Goal: Information Seeking & Learning: Learn about a topic

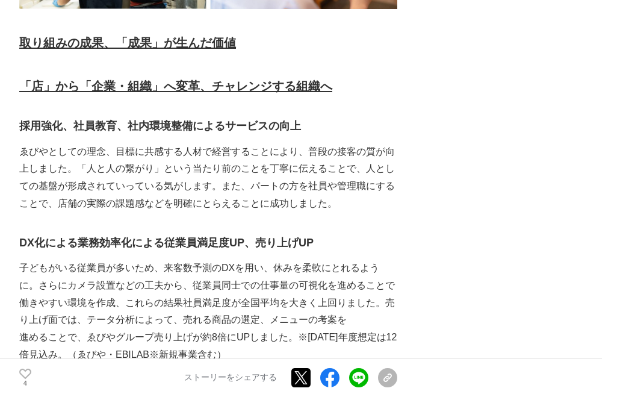
scroll to position [1846, 0]
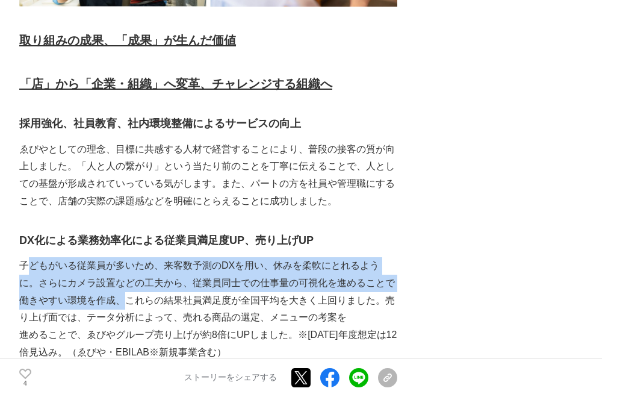
drag, startPoint x: 29, startPoint y: 249, endPoint x: 129, endPoint y: 277, distance: 103.7
click at [129, 277] on p "子どもがいる従業員が多いため、来客数予測のDXを用い、休みを柔軟にとれるように。さらにカメラ設置などの工夫から、従業員同士での仕事量の可視化を進めることで働き…" at bounding box center [208, 291] width 378 height 69
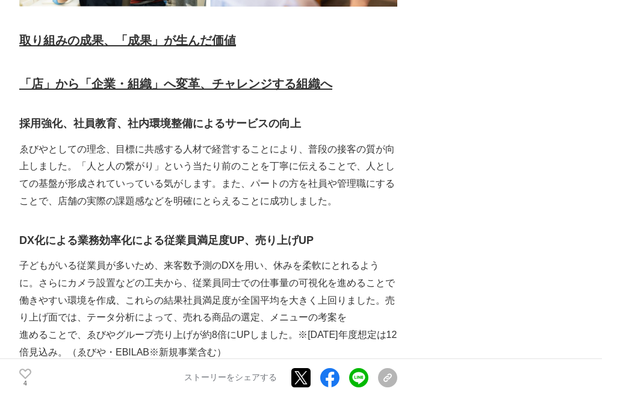
drag, startPoint x: 129, startPoint y: 277, endPoint x: 116, endPoint y: 310, distance: 35.4
click at [116, 326] on p "進めることで、ゑびやグループ売り上げが約8倍にUPしました。※[DATE]年度想定は12倍見込み。（ゑびや・EBILAB※新規事業含む）" at bounding box center [208, 343] width 378 height 35
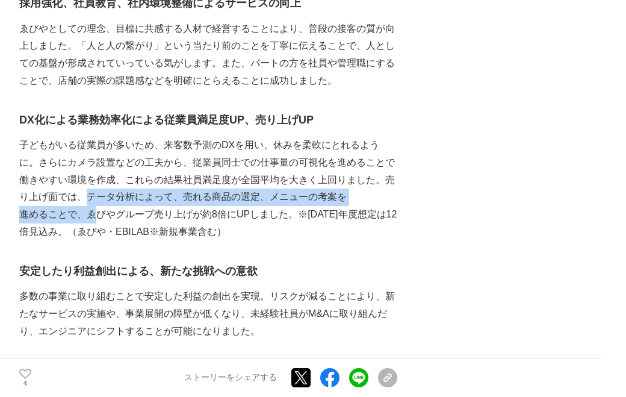
drag, startPoint x: 87, startPoint y: 182, endPoint x: 95, endPoint y: 194, distance: 14.4
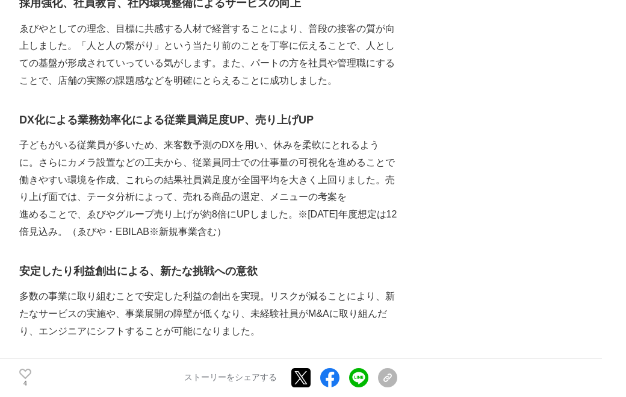
drag, startPoint x: 95, startPoint y: 194, endPoint x: 76, endPoint y: 219, distance: 30.6
click at [76, 219] on p "進めることで、ゑびやグループ売り上げが約8倍にUPしました。※[DATE]年度想定は12倍見込み。（ゑびや・EBILAB※新規事業含む）" at bounding box center [208, 223] width 378 height 35
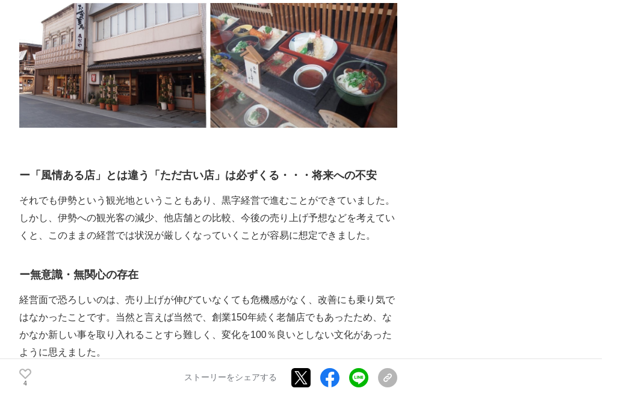
scroll to position [963, 0]
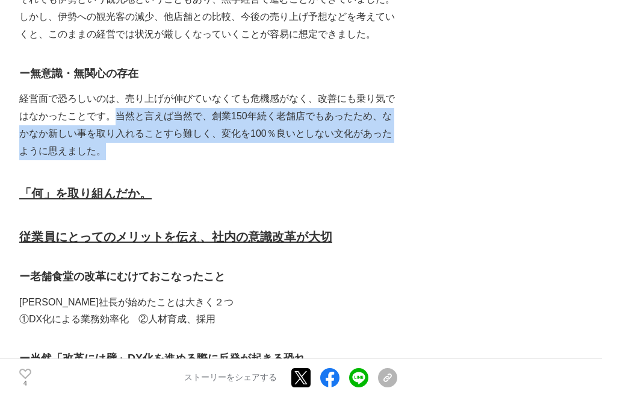
drag, startPoint x: 119, startPoint y: 98, endPoint x: 135, endPoint y: 132, distance: 38.0
click at [135, 132] on p "経営面で恐ろしいのは、売り上げが伸びていなくても危機感がなく、改善にも乗り気ではなかったことです。当然と言えば当然で、創業150年続く老舗店でもあったため、な…" at bounding box center [208, 124] width 378 height 69
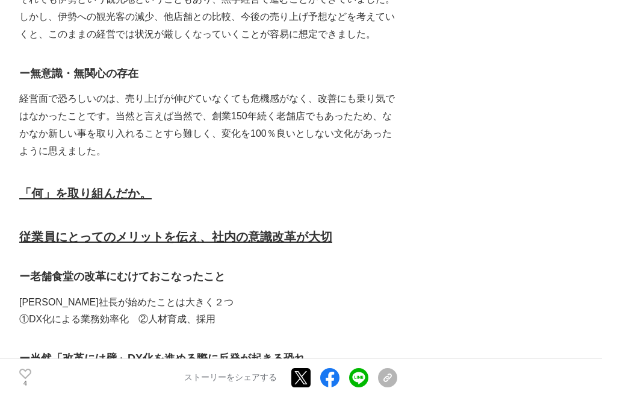
drag, startPoint x: 135, startPoint y: 132, endPoint x: 131, endPoint y: 150, distance: 18.5
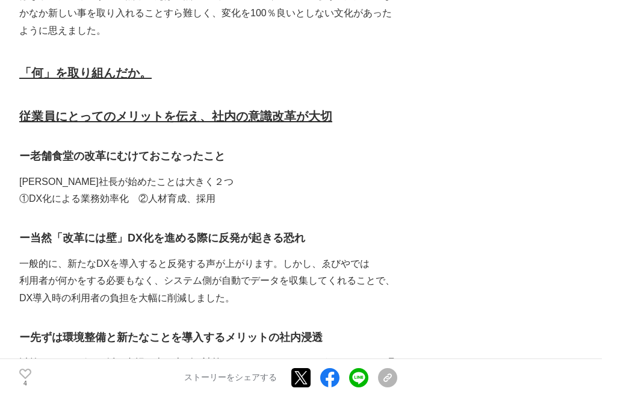
scroll to position [1124, 0]
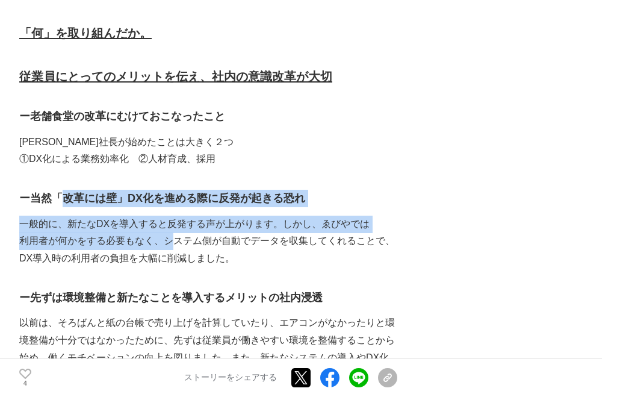
drag, startPoint x: 63, startPoint y: 184, endPoint x: 171, endPoint y: 221, distance: 114.6
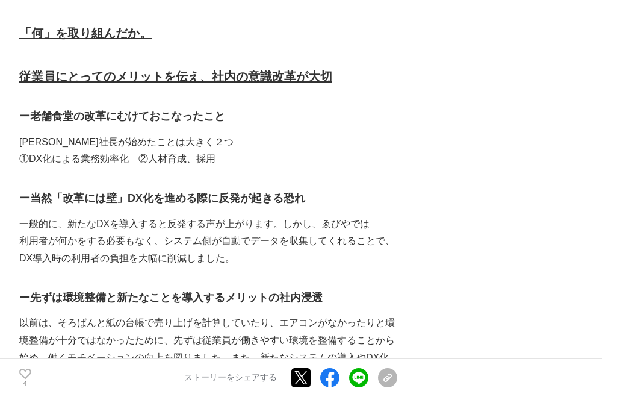
drag, startPoint x: 171, startPoint y: 221, endPoint x: 137, endPoint y: 245, distance: 41.4
click at [137, 245] on p "利用者が何かをする必要もなく、システム側が自動でデータを収集してくれることで、DX導入時の利用者の負担を大幅に削減しました。" at bounding box center [208, 249] width 378 height 35
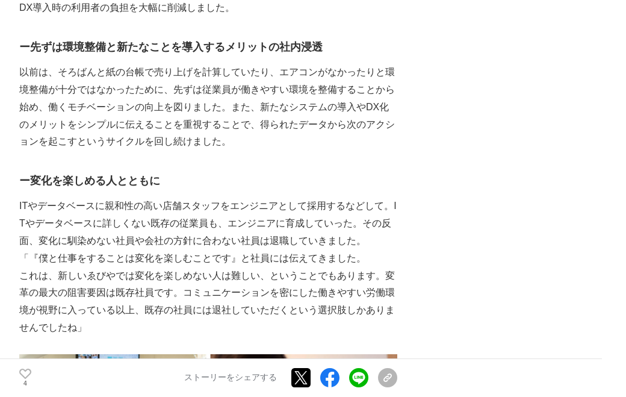
scroll to position [1445, 0]
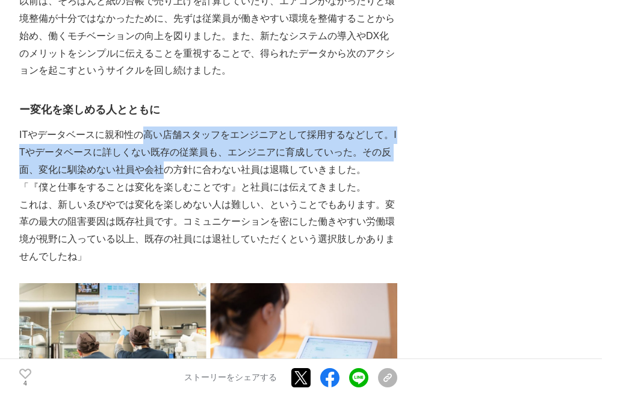
drag, startPoint x: 146, startPoint y: 115, endPoint x: 161, endPoint y: 145, distance: 33.1
click at [161, 145] on p "ITやデータベースに親和性の高い店舗スタッフをエンジニアとして採用するなどして。ITやデータベースに詳しくない既存の従業員も、エンジニアに育成していった。その…" at bounding box center [208, 152] width 378 height 52
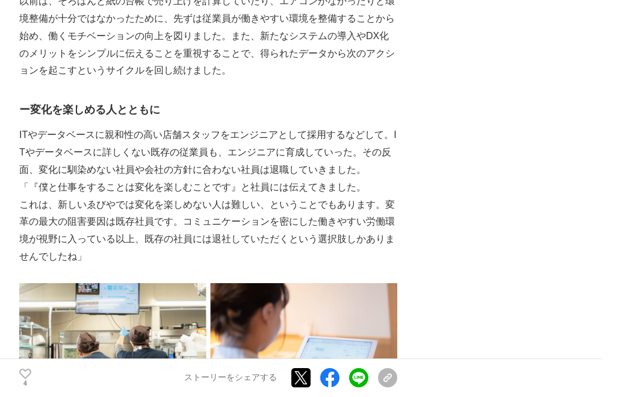
drag, startPoint x: 161, startPoint y: 145, endPoint x: 140, endPoint y: 181, distance: 42.3
click at [140, 196] on p "これは、新しいゑびやでは変化を楽しめない人は難しい、ということでもあります。変革の最大の阻害要因は既存社員です。コミュニケーションを密にした働きやすい労働環境…" at bounding box center [208, 230] width 378 height 69
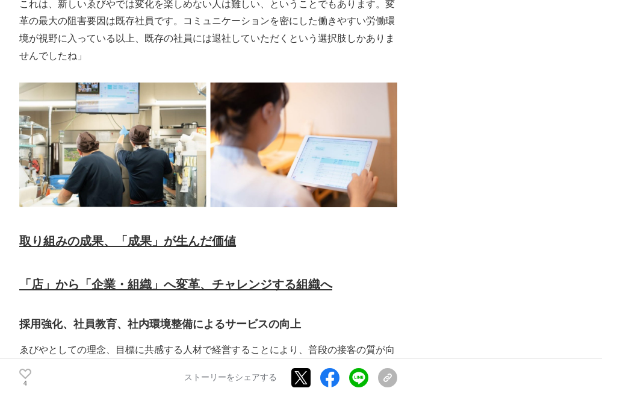
scroll to position [1525, 0]
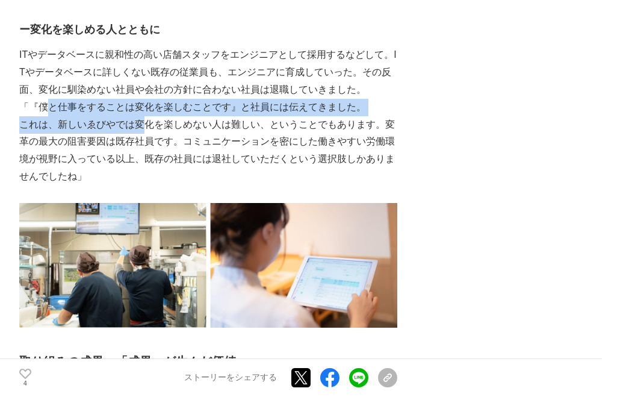
drag, startPoint x: 43, startPoint y: 87, endPoint x: 141, endPoint y: 111, distance: 101.6
click at [141, 111] on div "NEWS LETTER Vol.1　ゑびや大食堂の再生ストーリー [DATE]（[DATE]）に伊勢神宮のお膝元で創業した『ゑびや』を承継した、弊社代表の[P…" at bounding box center [208, 240] width 378 height 3191
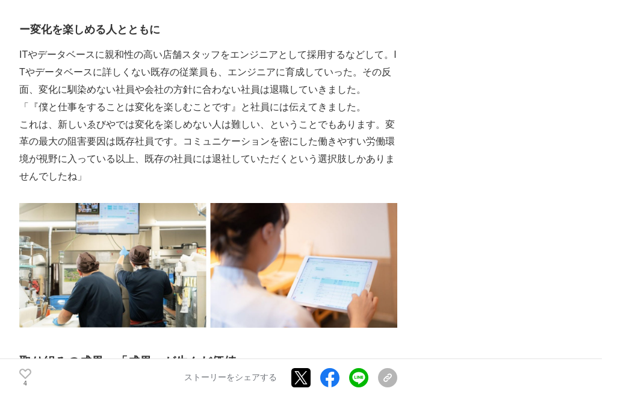
drag, startPoint x: 141, startPoint y: 111, endPoint x: 113, endPoint y: 151, distance: 49.3
click at [113, 151] on p "これは、新しいゑびやでは変化を楽しめない人は難しい、ということでもあります。変革の最大の阻害要因は既存社員です。コミュニケーションを密にした働きやすい労働環境…" at bounding box center [208, 150] width 378 height 69
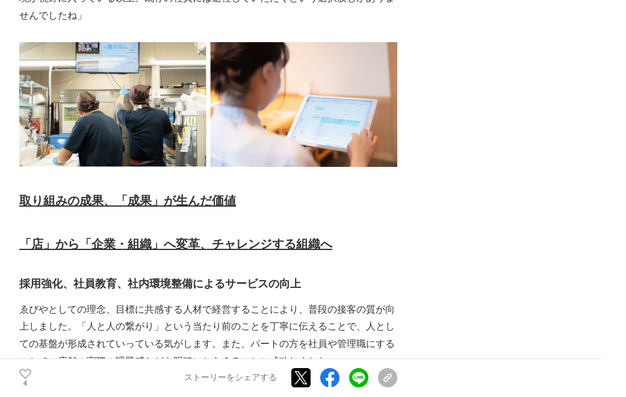
scroll to position [1846, 0]
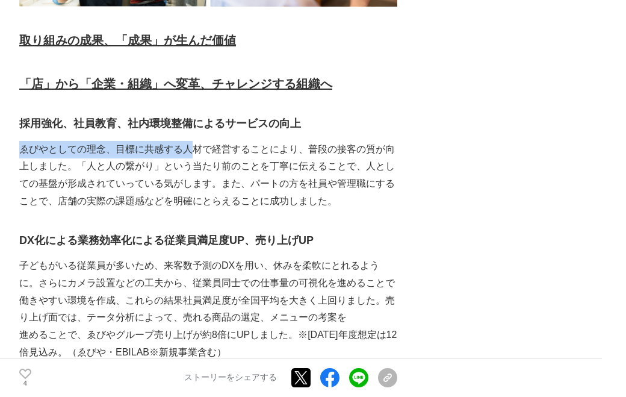
drag, startPoint x: 24, startPoint y: 130, endPoint x: 196, endPoint y: 136, distance: 172.3
click at [196, 141] on p "ゑびやとしての理念、目標に共感する人材で経営することにより、普段の接客の質が向上しました。「人と人の繋がり」という当たり前のことを丁寧に伝えることで、人として…" at bounding box center [208, 175] width 378 height 69
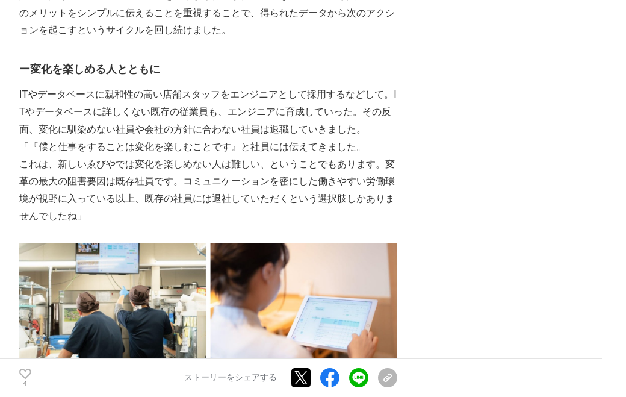
scroll to position [1485, 0]
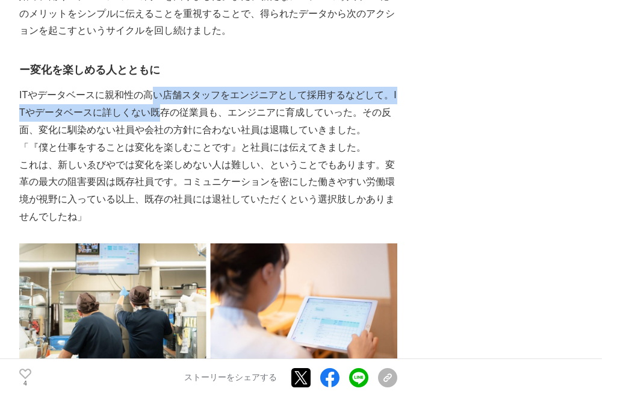
drag, startPoint x: 156, startPoint y: 75, endPoint x: 163, endPoint y: 95, distance: 20.9
click at [163, 95] on p "ITやデータベースに親和性の高い店舗スタッフをエンジニアとして採用するなどして。ITやデータベースに詳しくない既存の従業員も、エンジニアに育成していった。その…" at bounding box center [208, 113] width 378 height 52
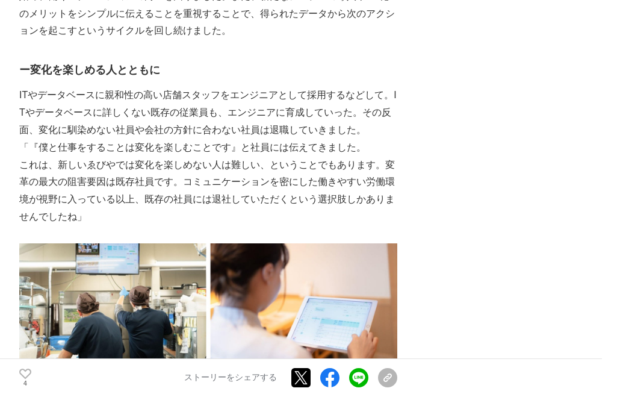
drag, startPoint x: 163, startPoint y: 95, endPoint x: 129, endPoint y: 135, distance: 52.6
click at [129, 139] on p "「『僕と仕事をすることは変化を楽しむことです』と社員には伝えてきました。" at bounding box center [208, 147] width 378 height 17
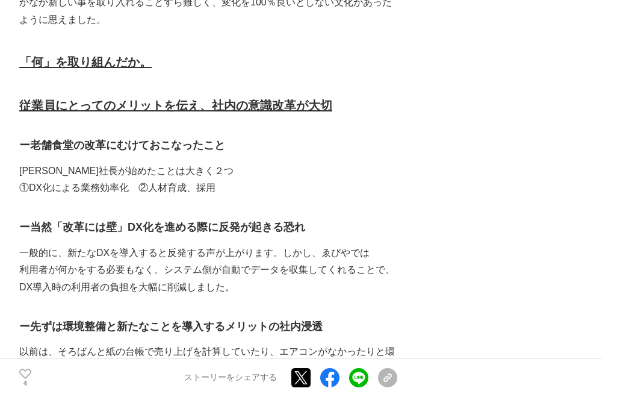
scroll to position [1084, 0]
